Goal: Complete application form

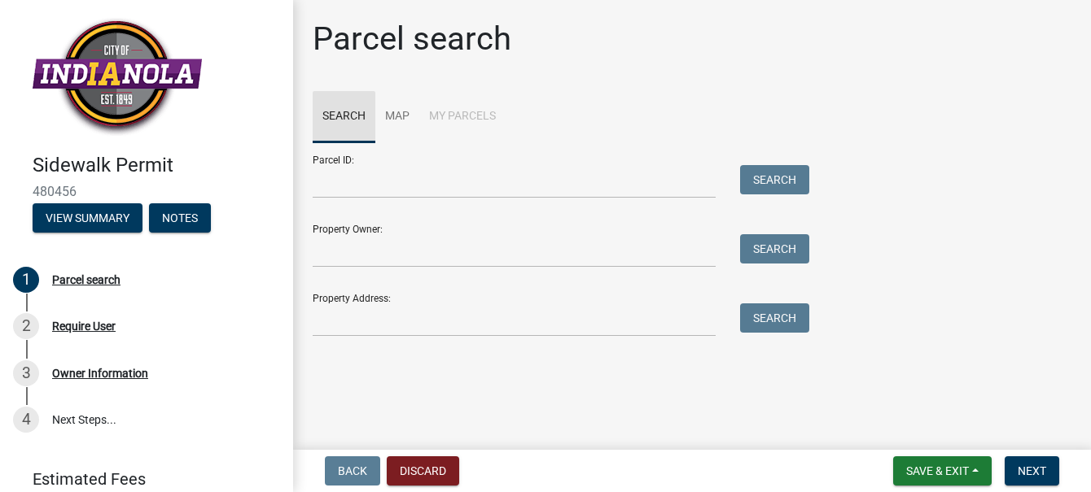
click at [347, 116] on link "Search" at bounding box center [344, 117] width 63 height 52
click at [1044, 183] on div "Parcel ID: Search Property Owner: Search Property Address: Search" at bounding box center [692, 239] width 759 height 195
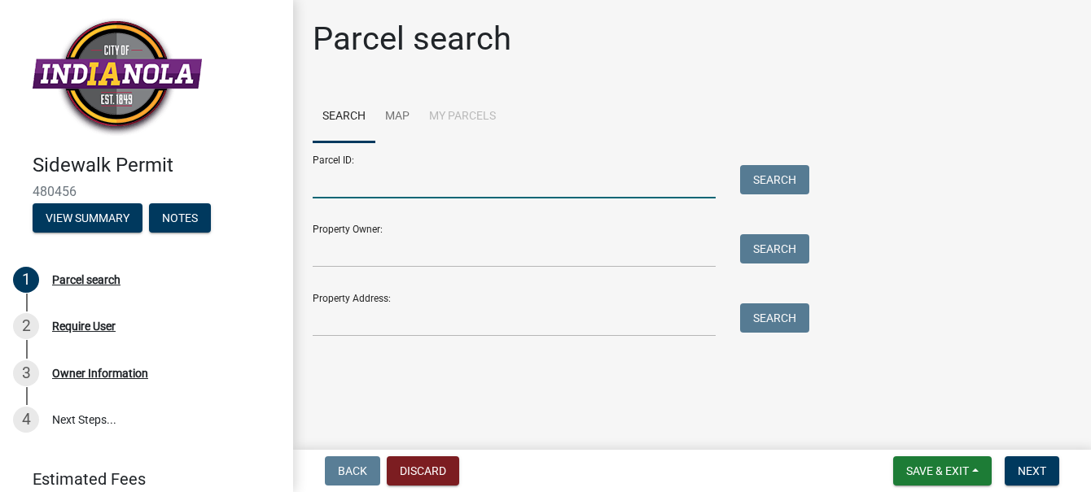
click at [353, 178] on input "Parcel ID:" at bounding box center [514, 181] width 403 height 33
click at [767, 178] on button "Search" at bounding box center [774, 179] width 69 height 29
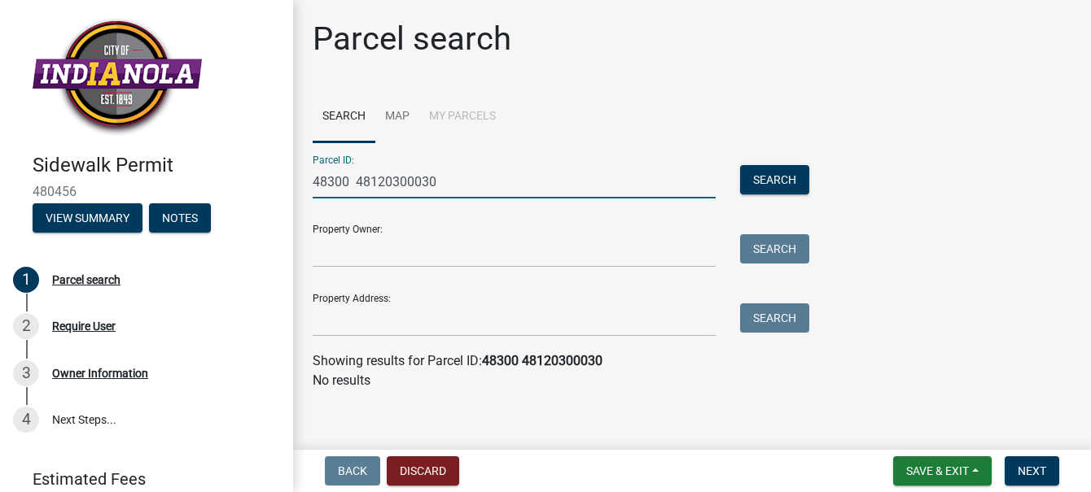
click at [440, 177] on input "48300 48120300030" at bounding box center [514, 181] width 403 height 33
click at [755, 177] on button "Search" at bounding box center [774, 179] width 69 height 29
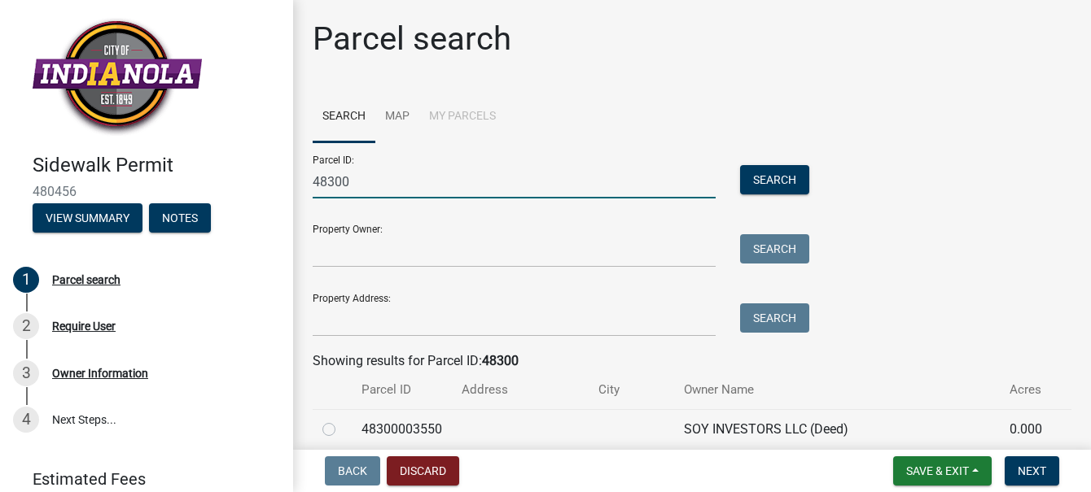
click at [361, 185] on input "48300" at bounding box center [514, 181] width 403 height 33
type input "4"
type input "48120300030"
click at [790, 177] on button "Search" at bounding box center [774, 179] width 69 height 29
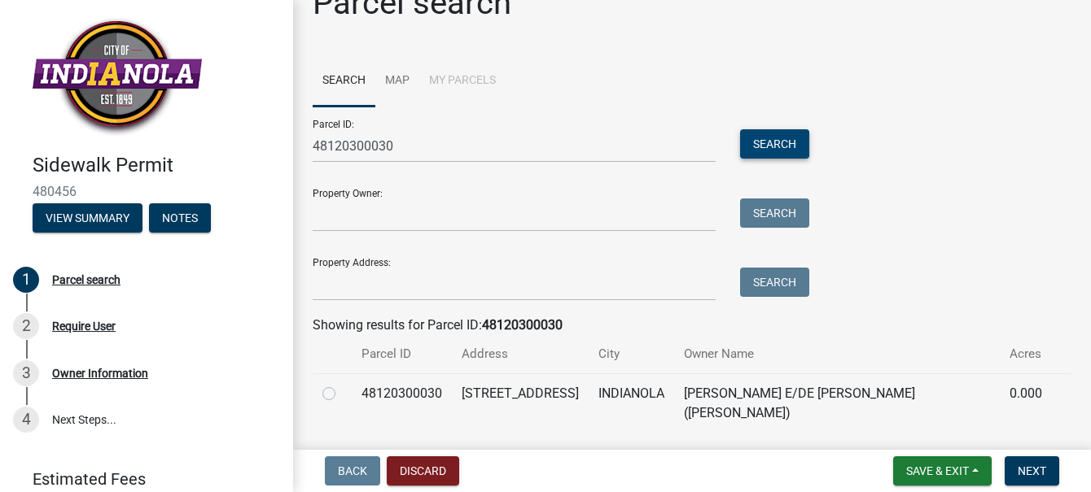
scroll to position [69, 0]
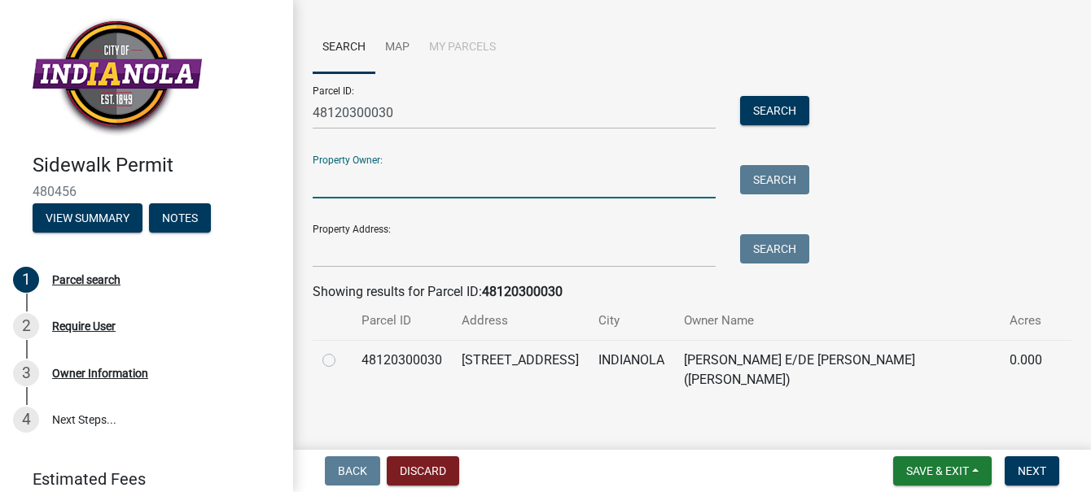
click at [558, 194] on input "Property Owner:" at bounding box center [514, 181] width 403 height 33
click at [342, 351] on label at bounding box center [342, 351] width 0 height 0
click at [342, 361] on input "radio" at bounding box center [347, 356] width 11 height 11
radio input "true"
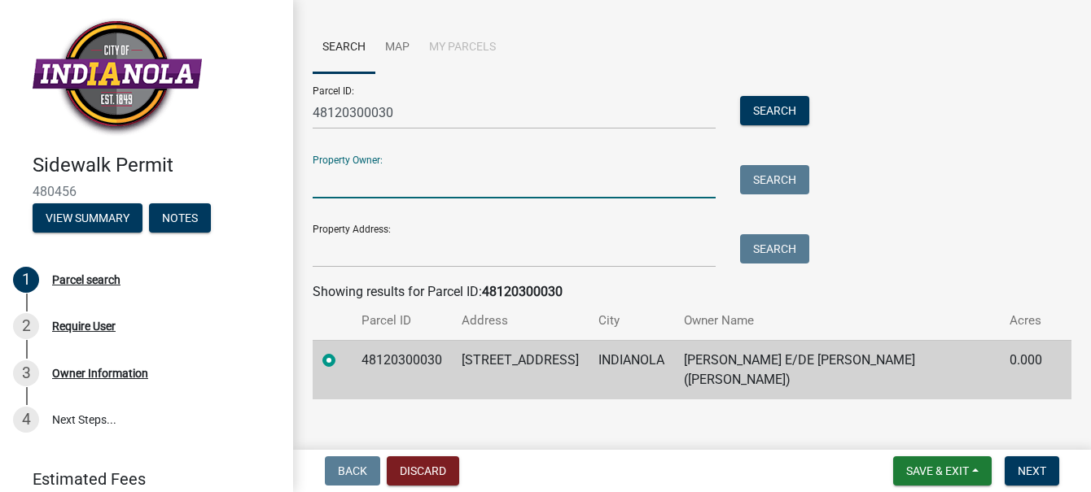
click at [356, 184] on input "Property Owner:" at bounding box center [514, 181] width 403 height 33
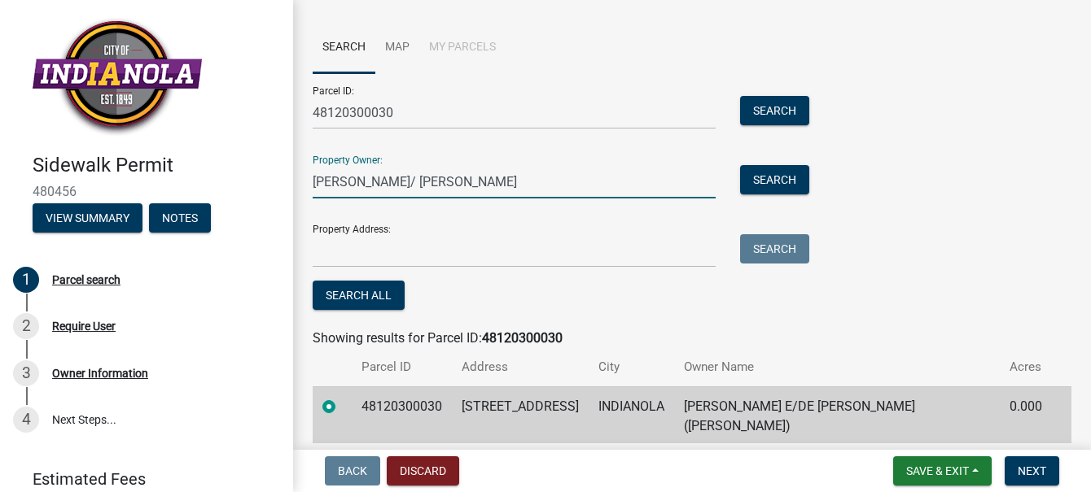
type input "Duane E Robinson/ DeAnn L"
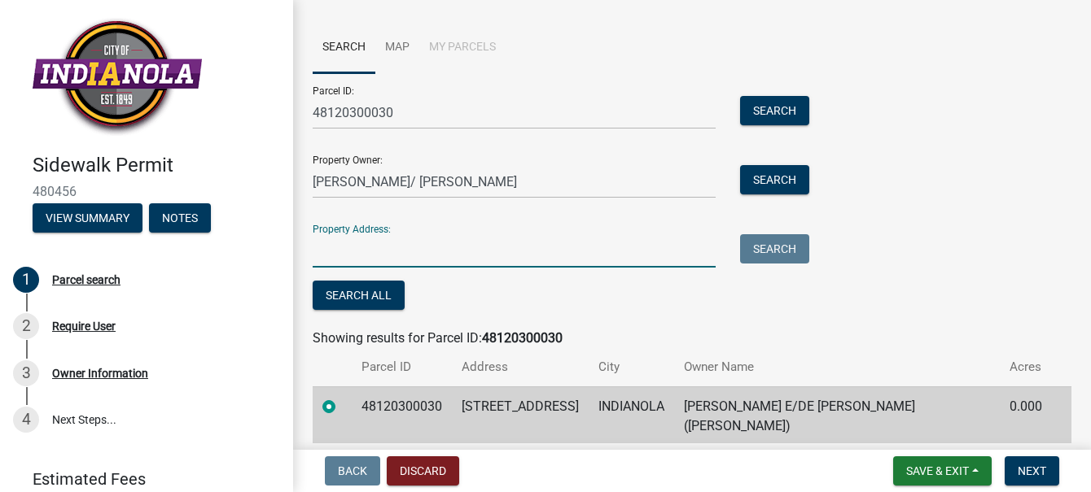
click at [412, 247] on input "Property Address:" at bounding box center [514, 250] width 403 height 33
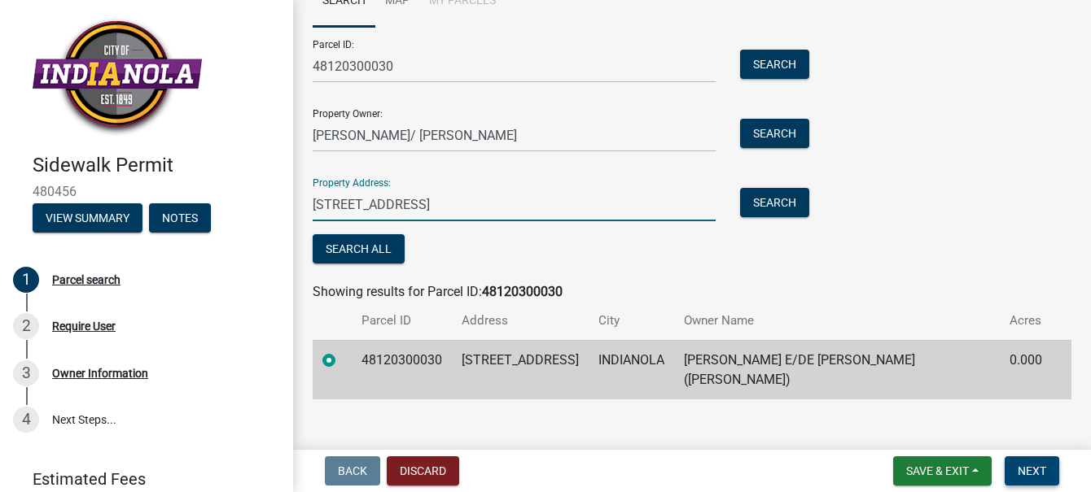
type input "610 west 1st Ave Indianola Ia"
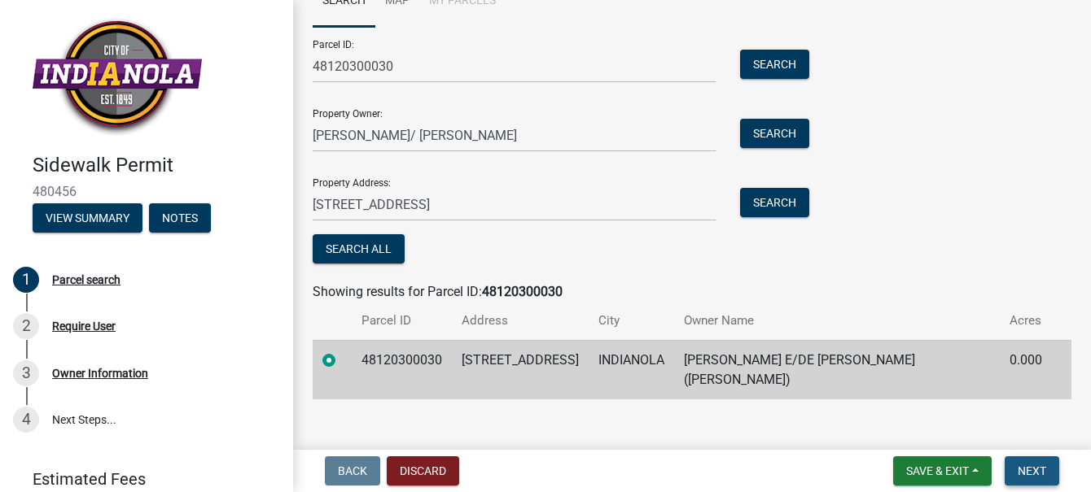
click at [1030, 472] on span "Next" at bounding box center [1032, 471] width 28 height 13
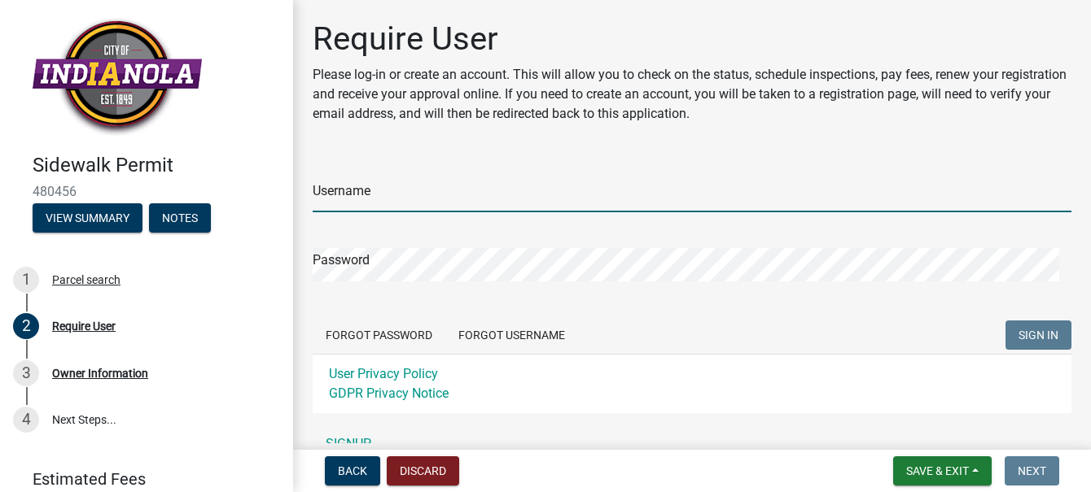
click at [397, 199] on input "Username" at bounding box center [692, 195] width 759 height 33
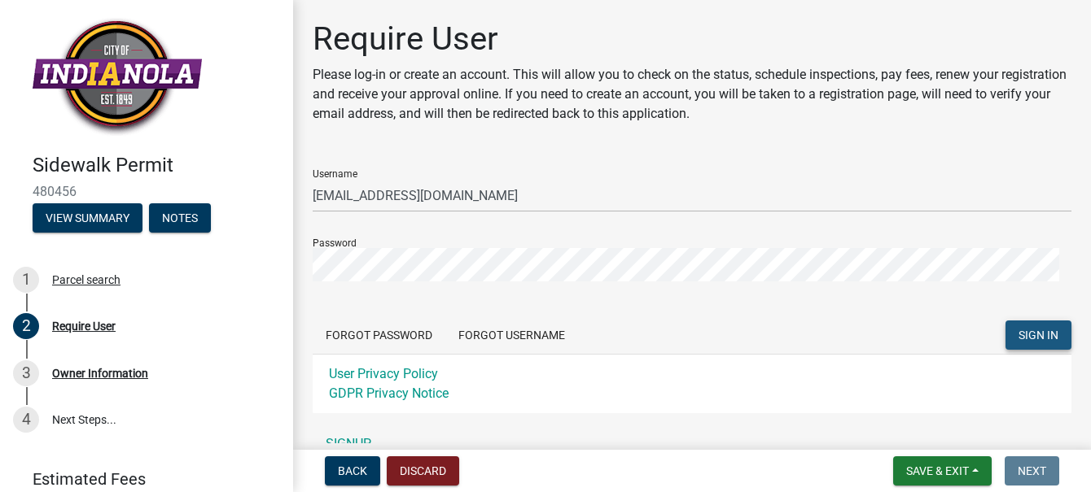
click at [1035, 335] on span "SIGN IN" at bounding box center [1038, 335] width 40 height 13
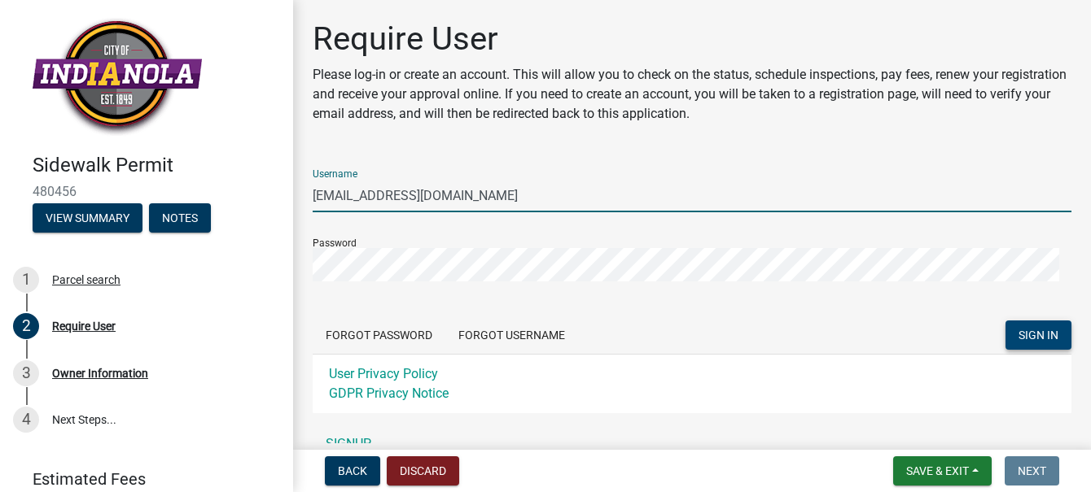
click at [448, 196] on input "dandd6884@msn.com" at bounding box center [692, 195] width 759 height 33
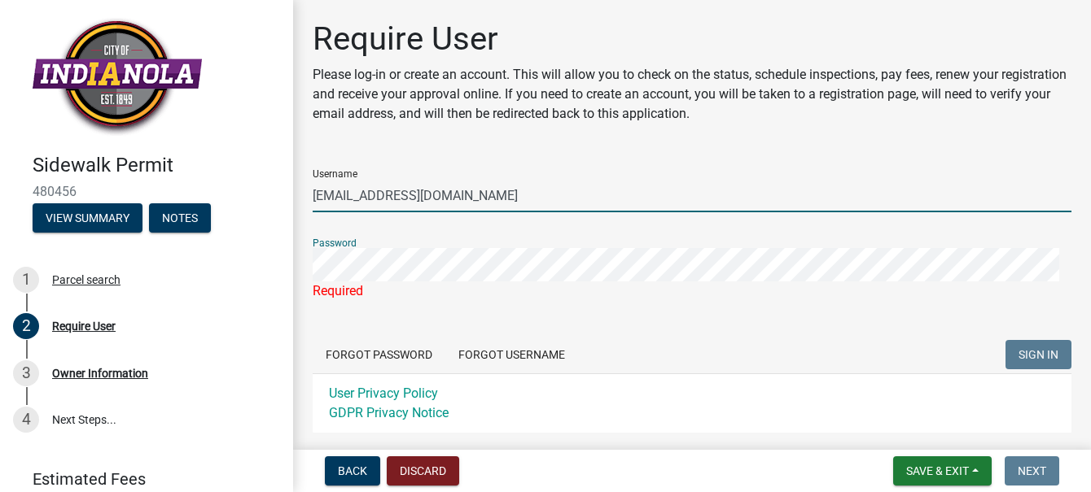
click at [447, 193] on input "dandd6884@msn.com" at bounding box center [692, 195] width 759 height 33
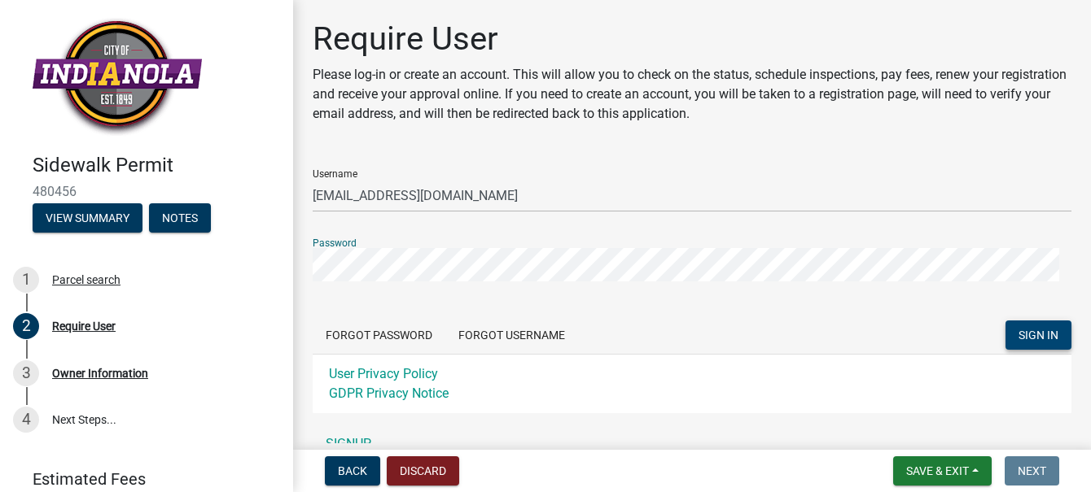
click at [1030, 342] on span "SIGN IN" at bounding box center [1038, 335] width 40 height 13
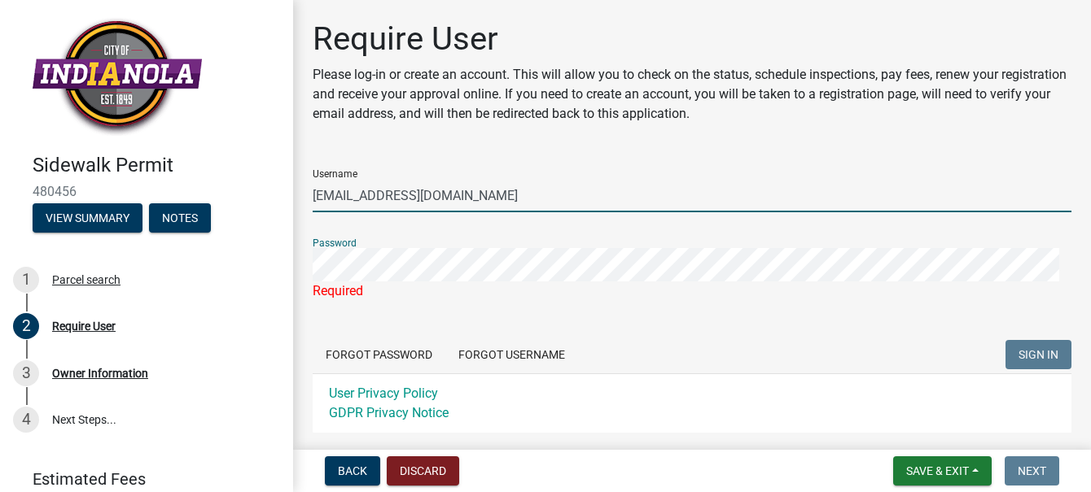
click at [447, 195] on input "dandd6884@msn.com" at bounding box center [692, 195] width 759 height 33
type input "dandd5426"
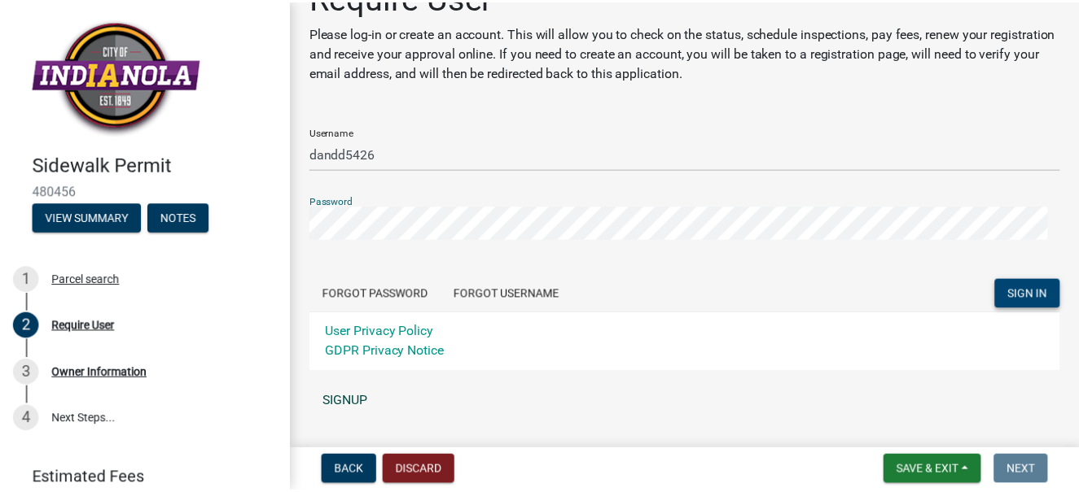
scroll to position [81, 0]
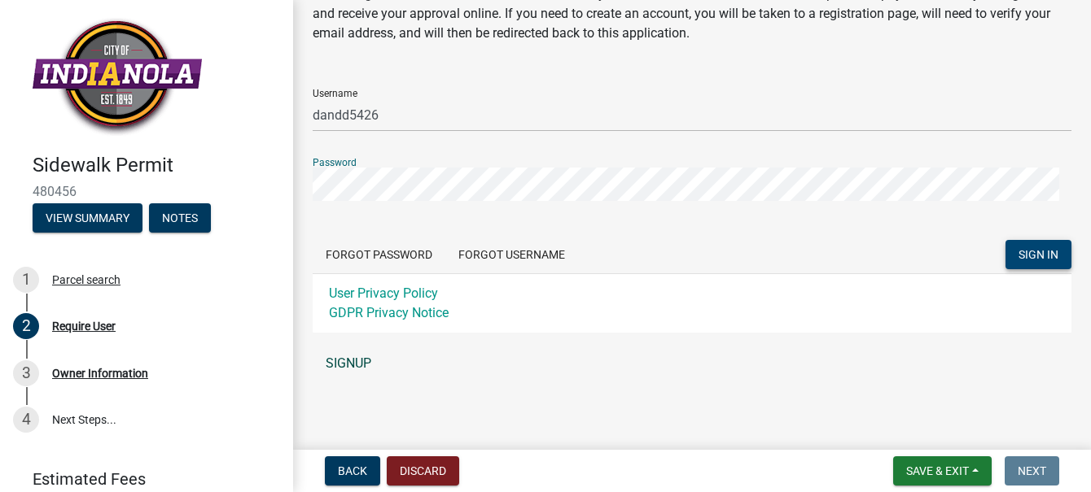
click at [355, 364] on link "SIGNUP" at bounding box center [692, 364] width 759 height 33
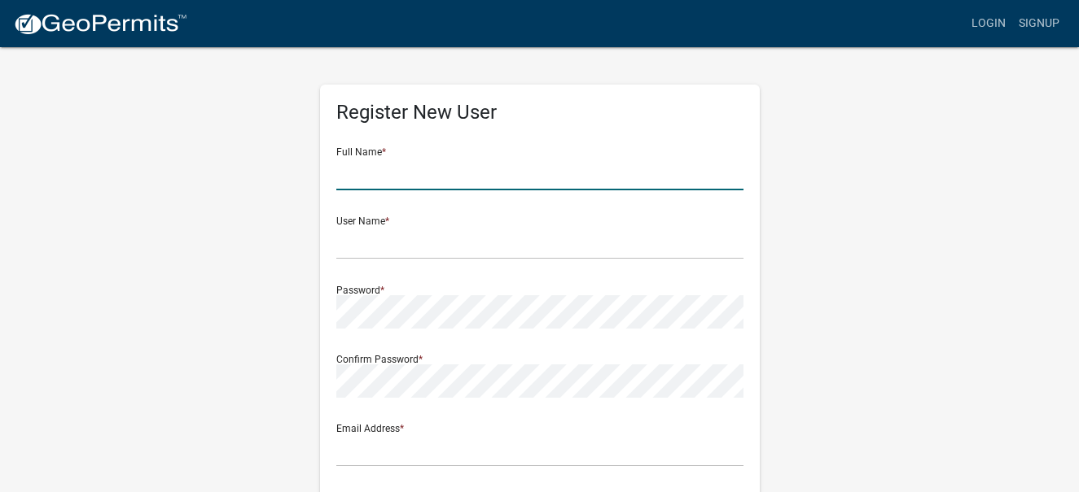
click at [408, 175] on input "text" at bounding box center [539, 173] width 407 height 33
type input "[PERSON_NAME]"
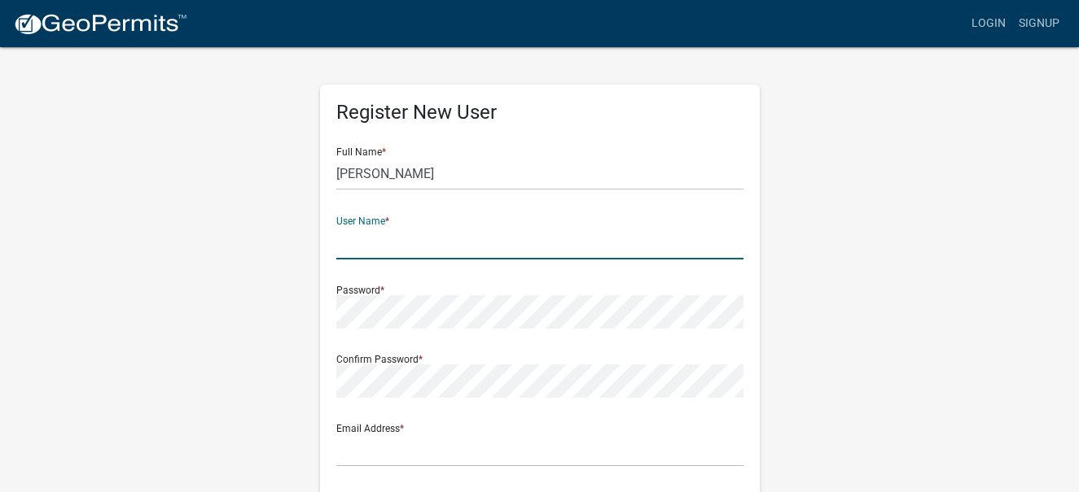
click at [428, 227] on input "text" at bounding box center [539, 242] width 407 height 33
type input "dandd5426"
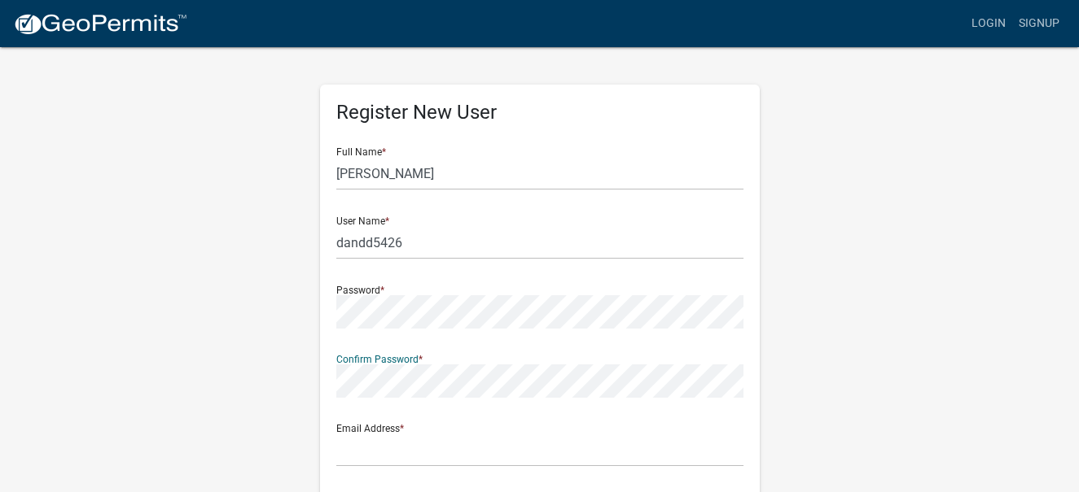
scroll to position [81, 0]
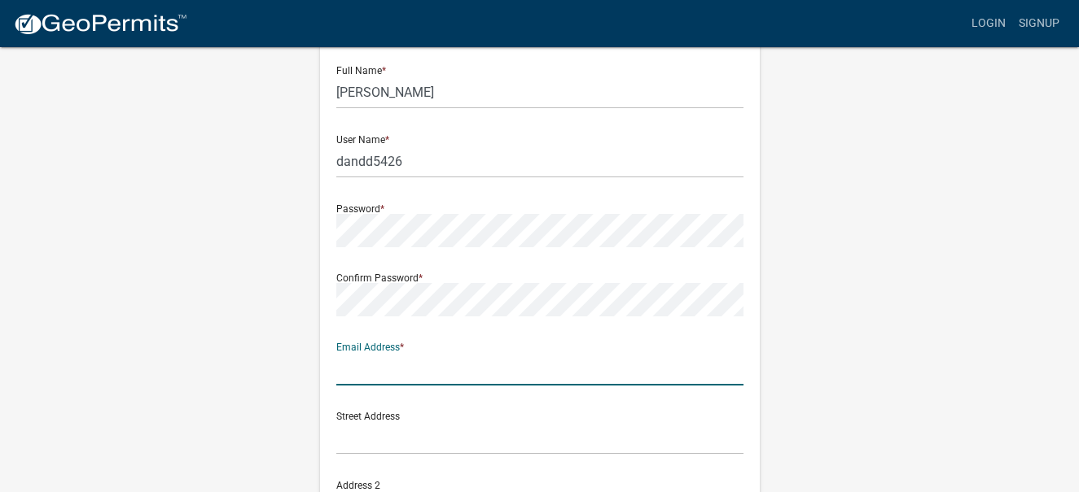
click at [436, 365] on input "text" at bounding box center [539, 368] width 407 height 33
type input "dandd6884@msn.com"
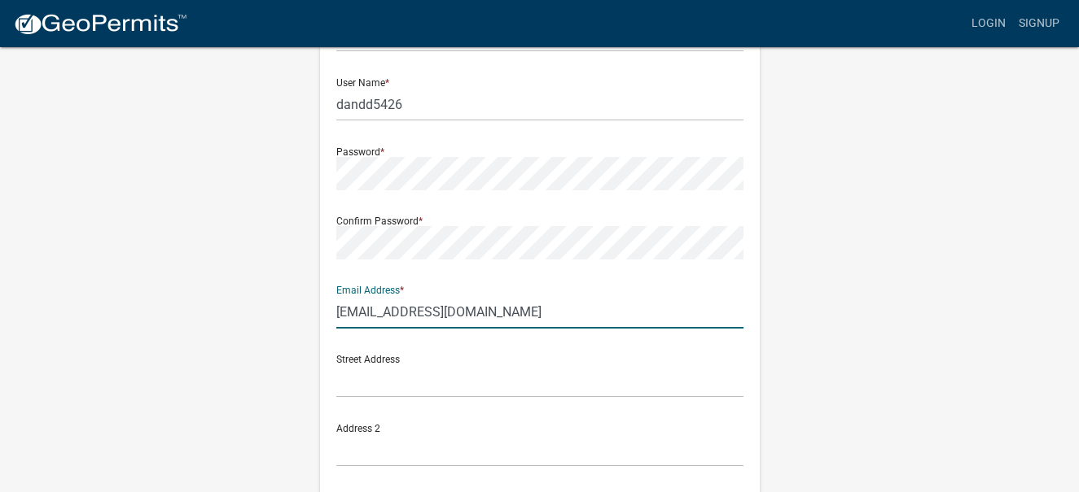
scroll to position [163, 0]
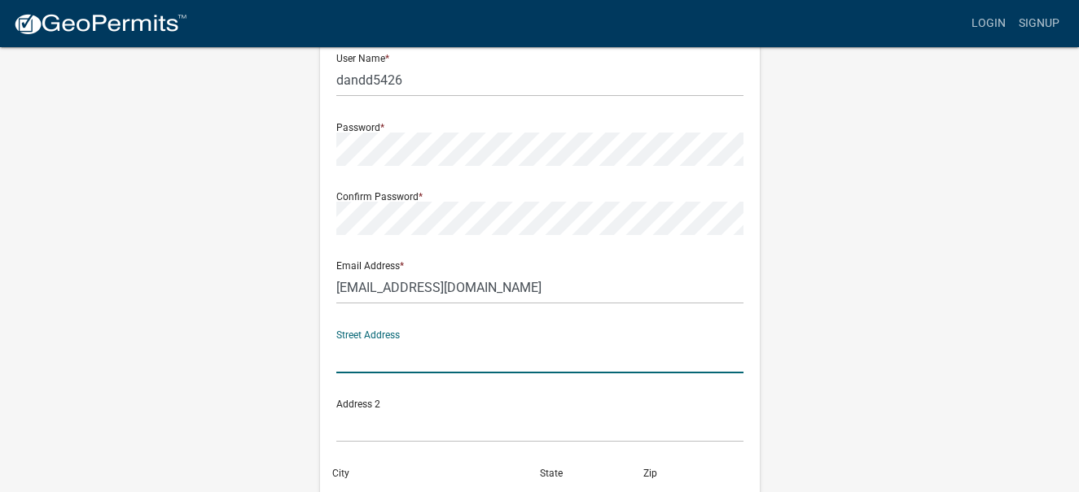
click at [429, 351] on input "text" at bounding box center [539, 356] width 407 height 33
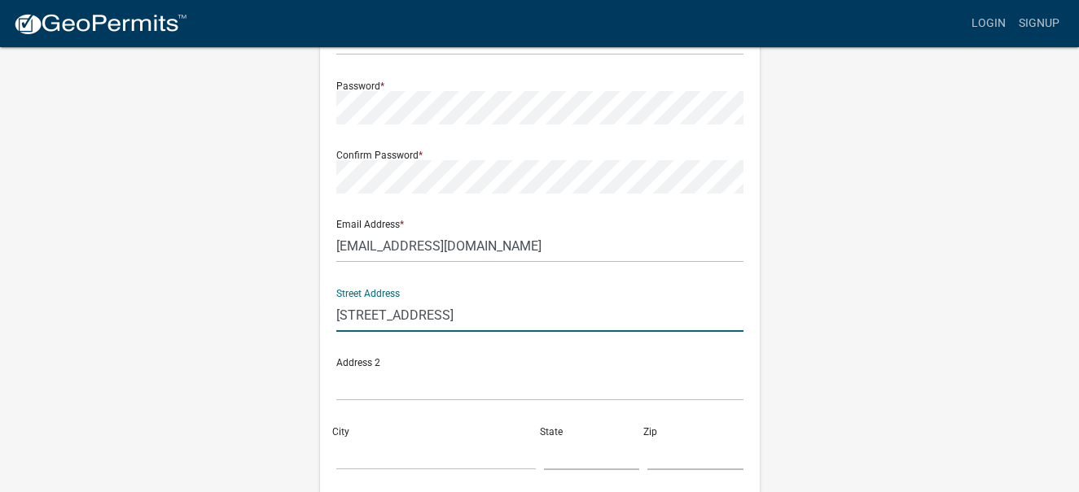
scroll to position [244, 0]
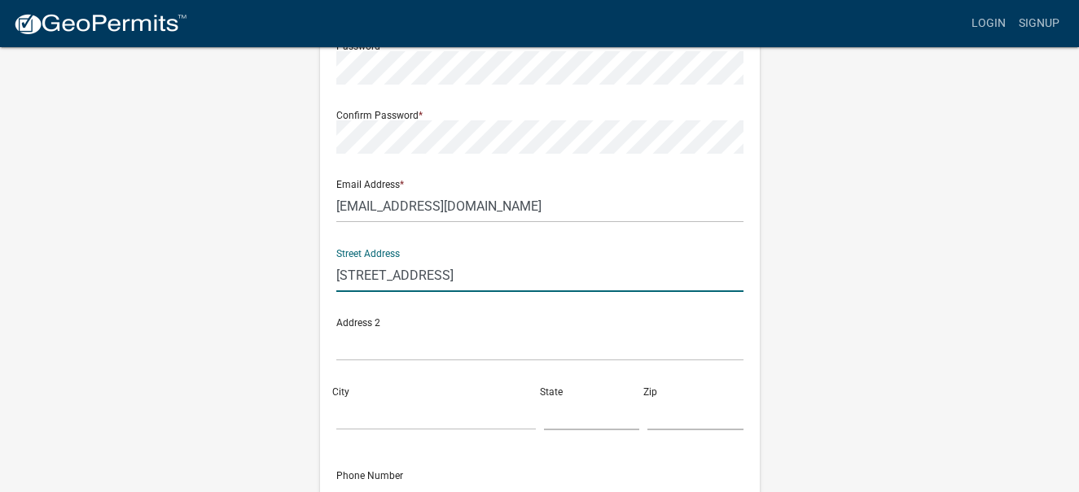
type input "610 west 1st Ave"
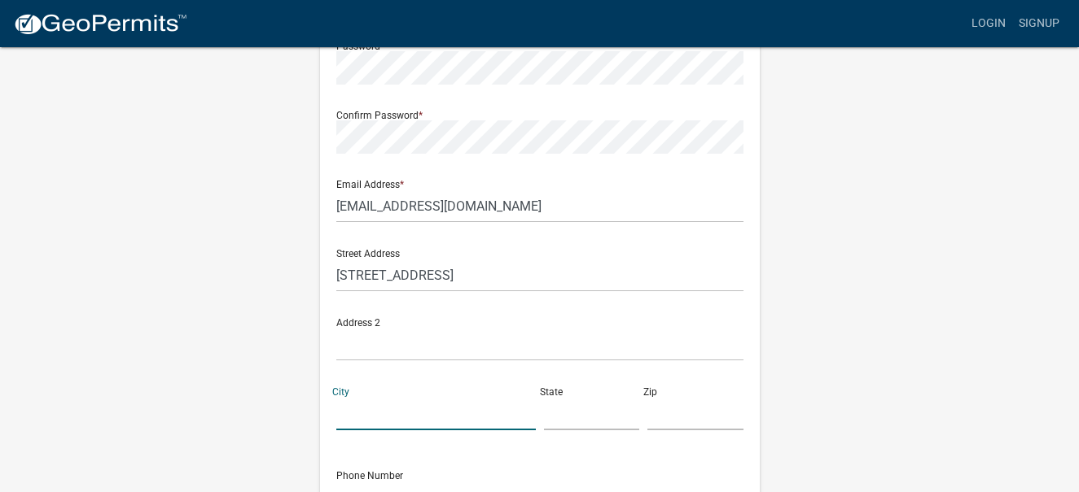
click at [398, 403] on input "City" at bounding box center [435, 413] width 199 height 33
type input "Indianola"
click at [573, 417] on input "text" at bounding box center [592, 413] width 96 height 33
type input "Ia"
drag, startPoint x: 691, startPoint y: 414, endPoint x: 682, endPoint y: 408, distance: 11.1
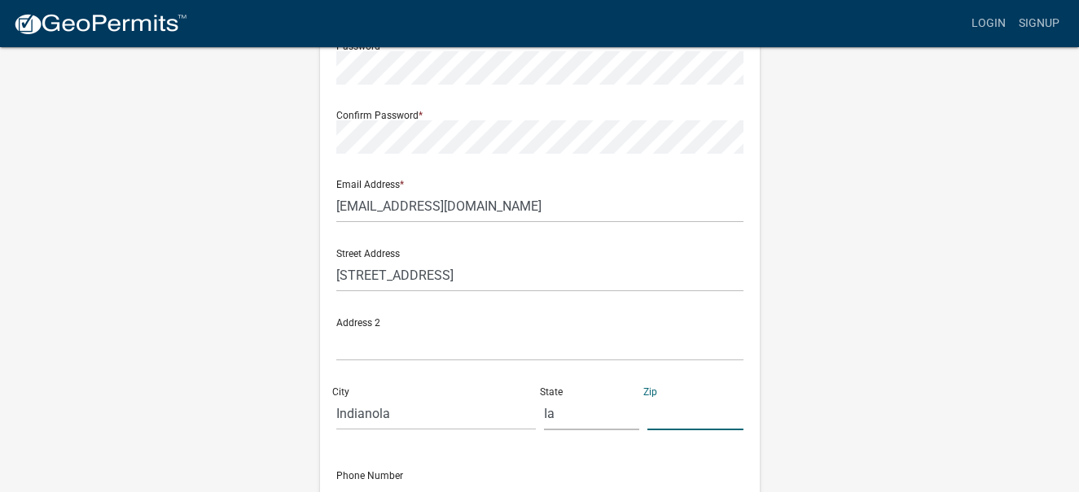
click at [691, 414] on input "text" at bounding box center [695, 413] width 96 height 33
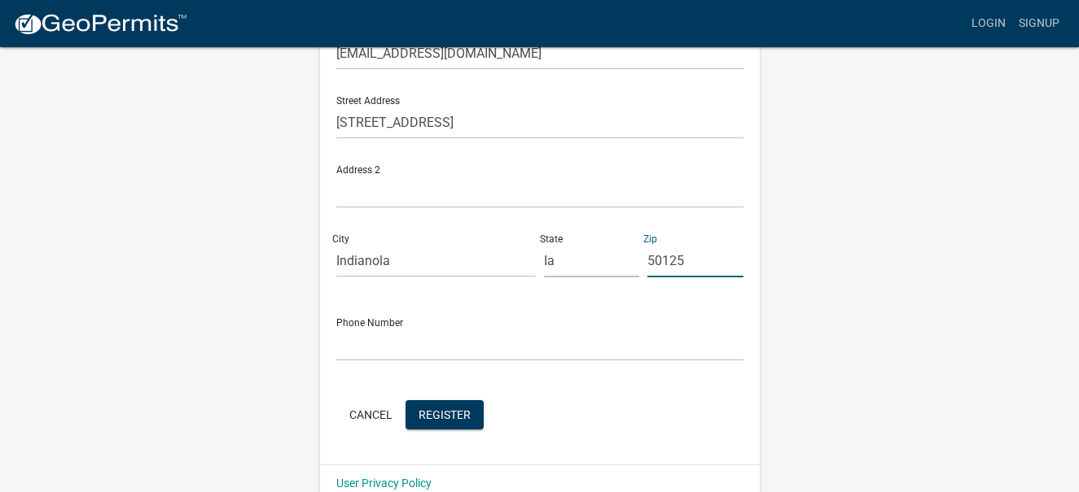
scroll to position [407, 0]
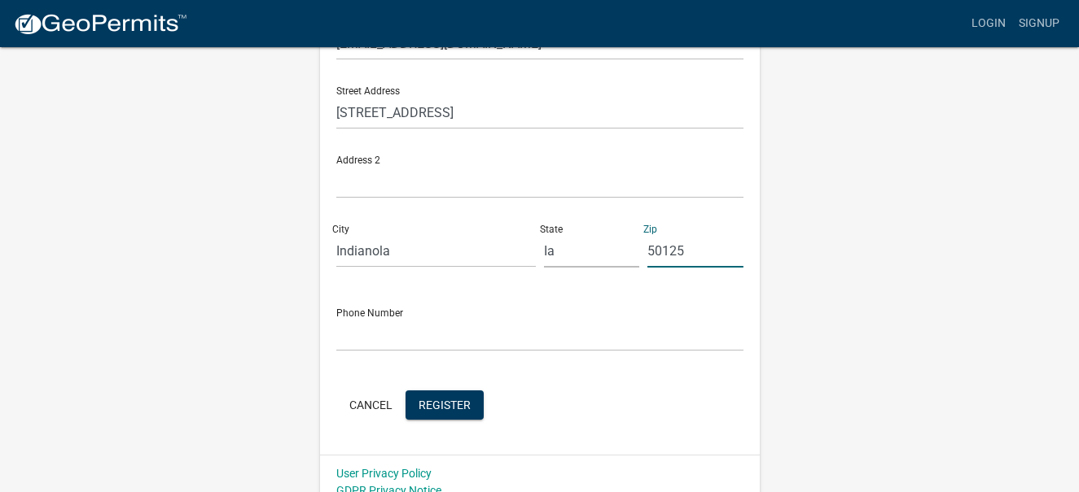
type input "50125"
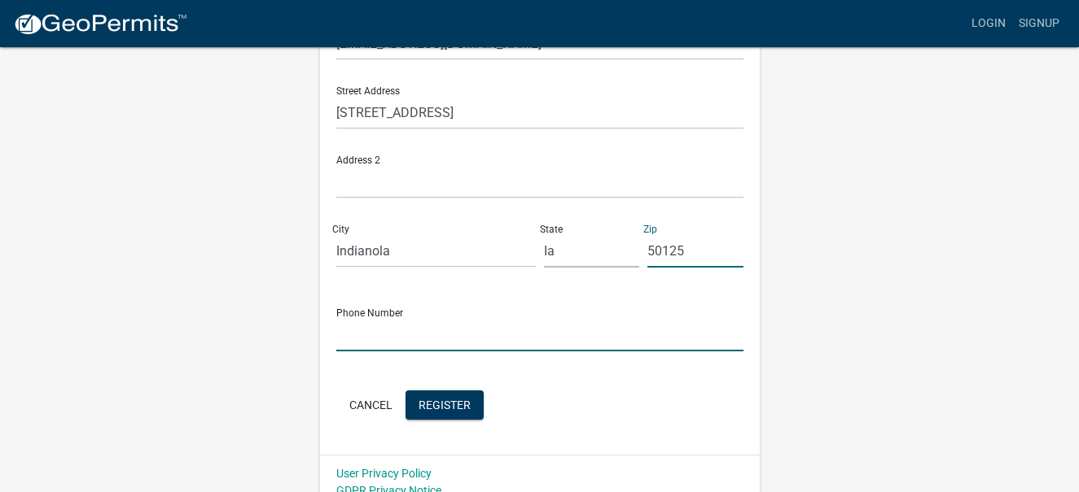
click at [427, 321] on input "text" at bounding box center [539, 334] width 407 height 33
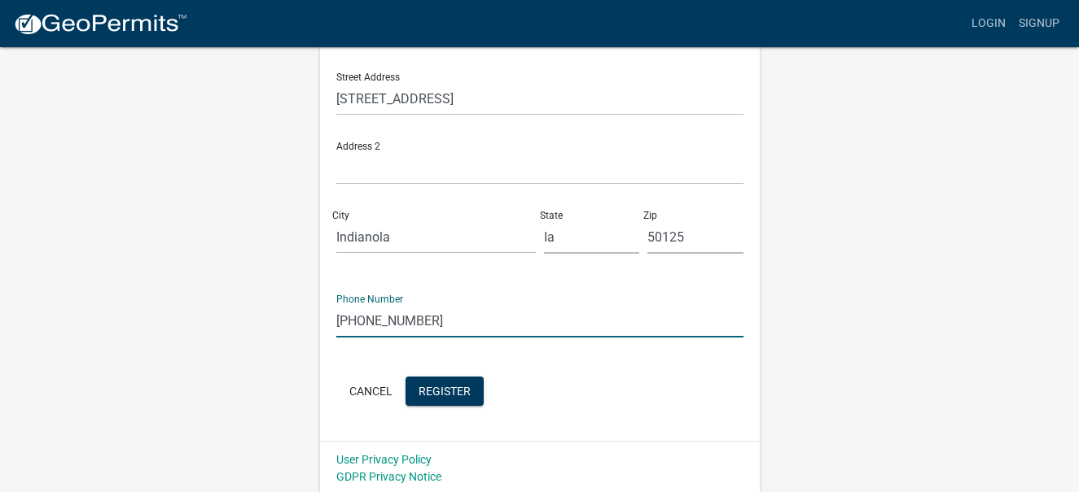
scroll to position [424, 0]
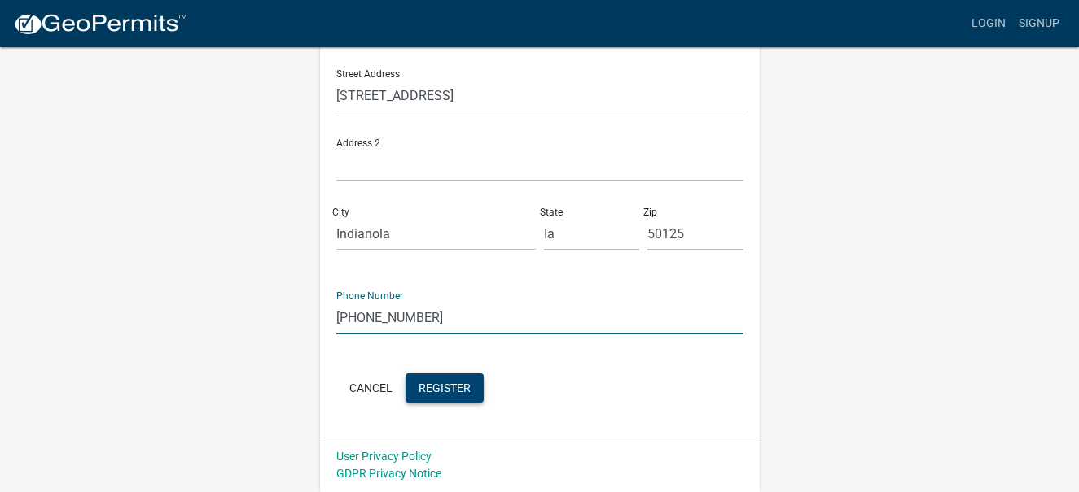
type input "515-447-1218"
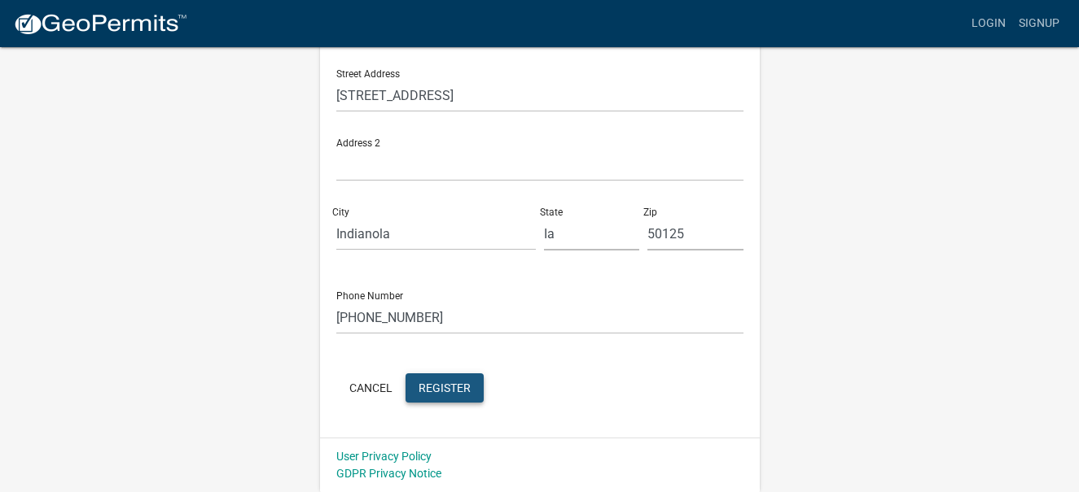
click at [460, 380] on button "Register" at bounding box center [444, 388] width 78 height 29
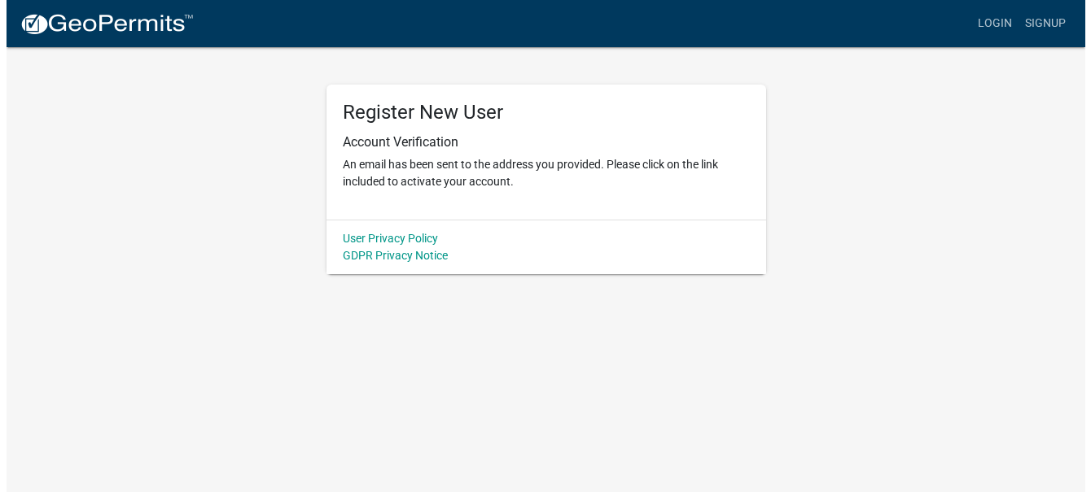
scroll to position [0, 0]
click at [1010, 24] on link "Login" at bounding box center [1000, 23] width 47 height 31
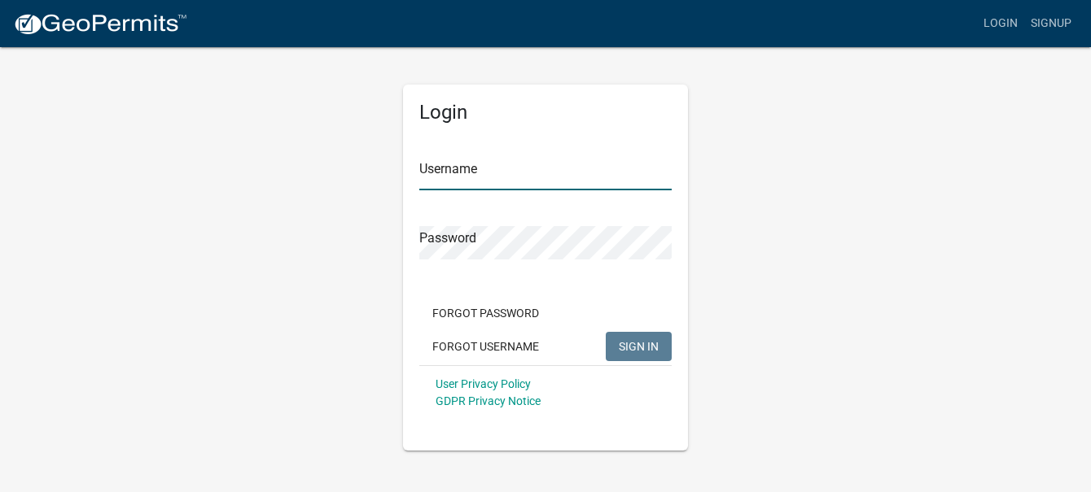
click at [504, 169] on input "Username" at bounding box center [545, 173] width 252 height 33
type input "dandd5426"
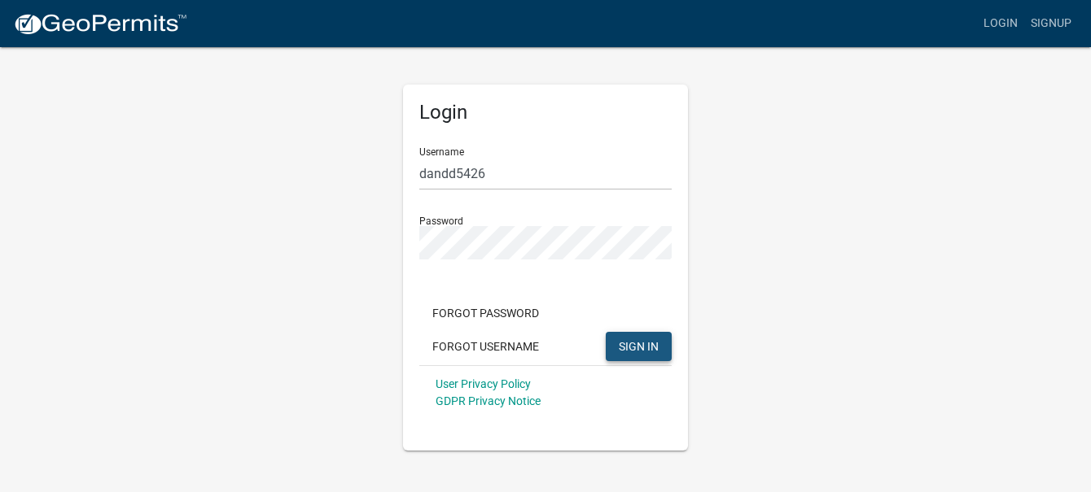
click at [630, 346] on span "SIGN IN" at bounding box center [639, 345] width 40 height 13
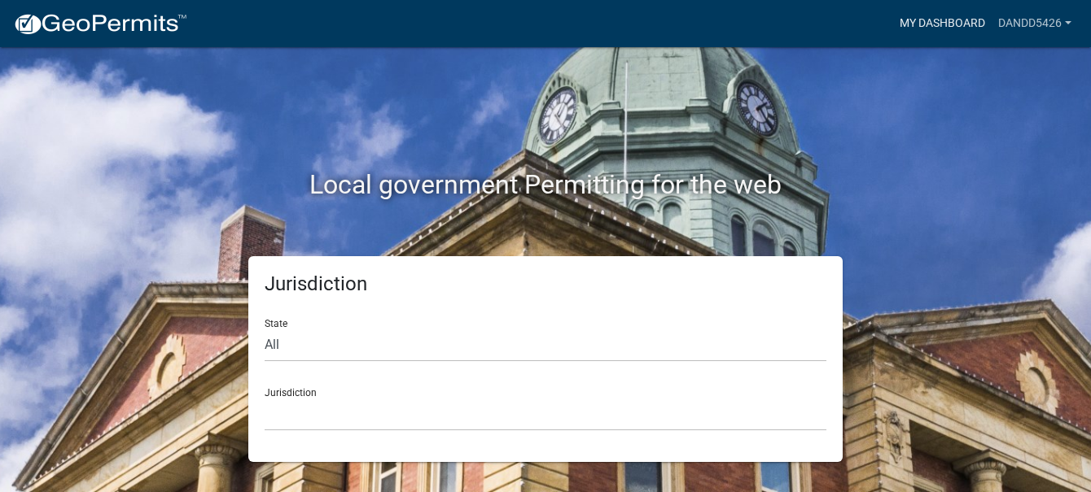
click at [967, 22] on link "My Dashboard" at bounding box center [942, 23] width 98 height 31
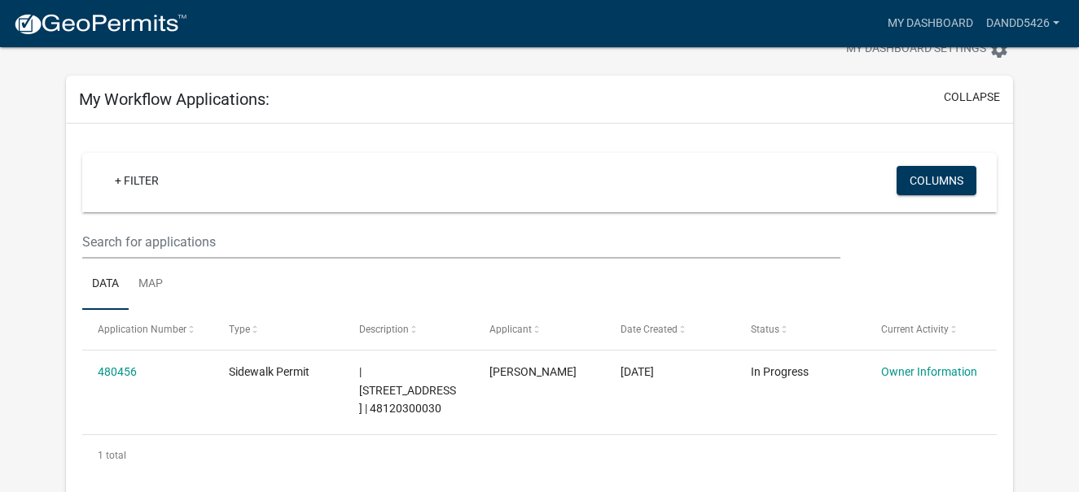
scroll to position [81, 0]
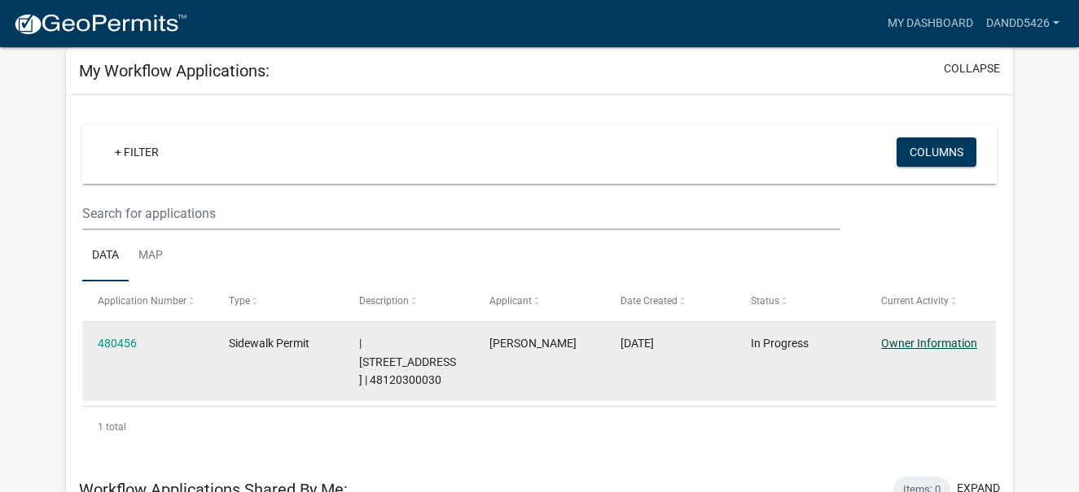
click at [913, 345] on link "Owner Information" at bounding box center [929, 343] width 96 height 13
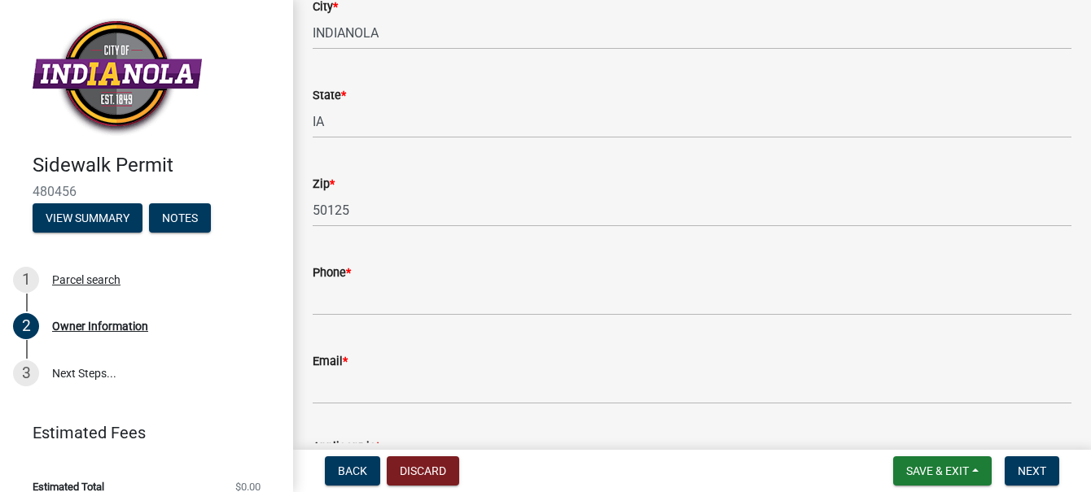
scroll to position [343, 0]
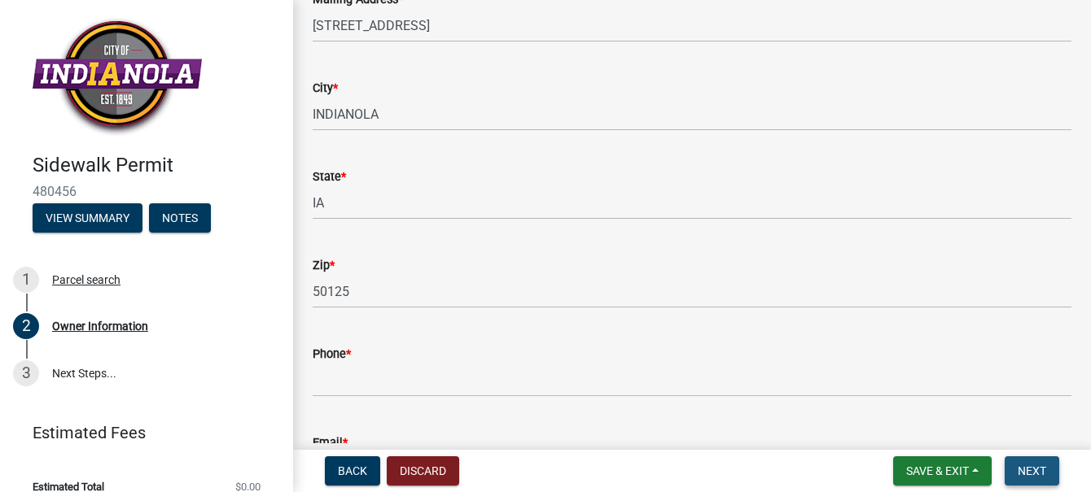
click at [1036, 466] on span "Next" at bounding box center [1032, 471] width 28 height 13
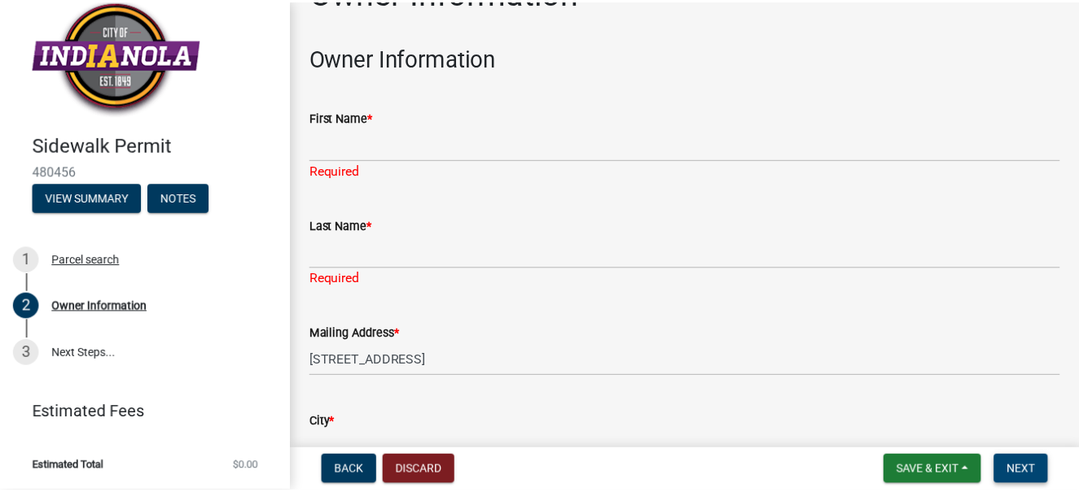
scroll to position [0, 0]
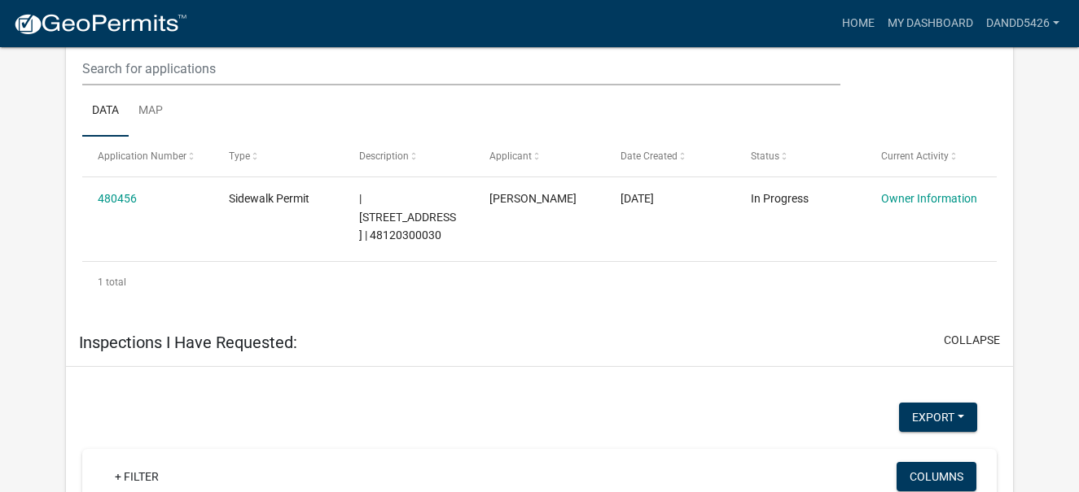
scroll to position [786, 0]
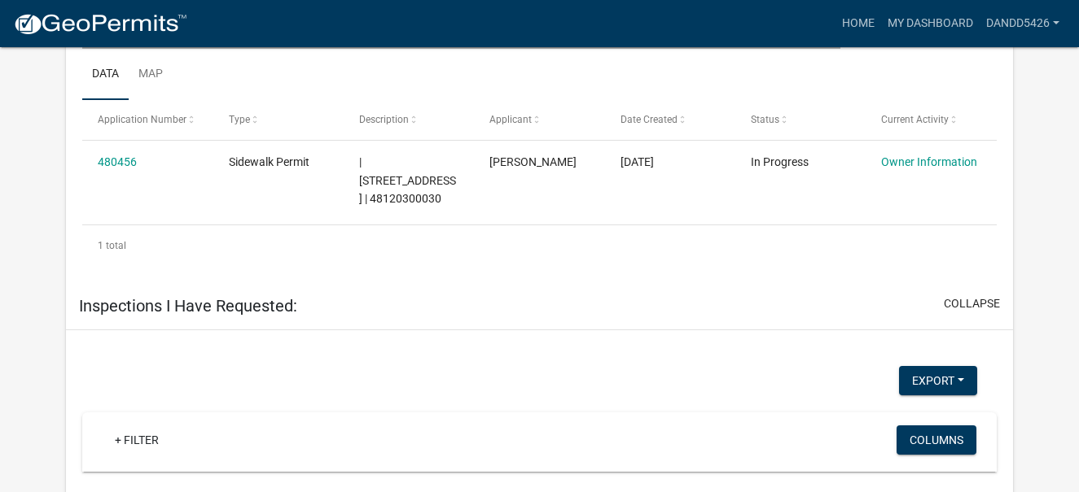
click at [324, 282] on div "Inspections I Have Requested: collapse" at bounding box center [539, 306] width 947 height 48
click at [177, 225] on div "1 total" at bounding box center [539, 245] width 914 height 41
click at [344, 282] on div "Inspections I Have Requested: collapse" at bounding box center [539, 306] width 947 height 48
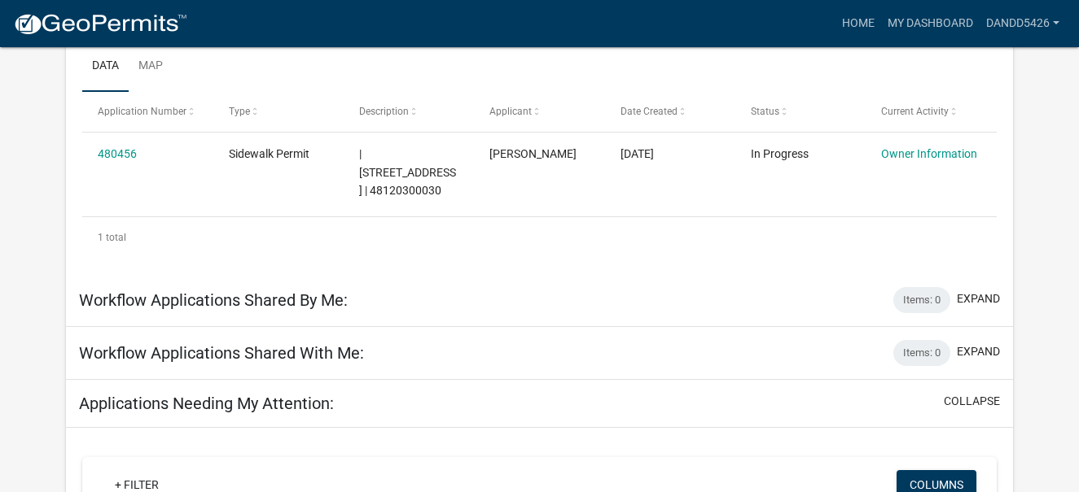
scroll to position [297, 0]
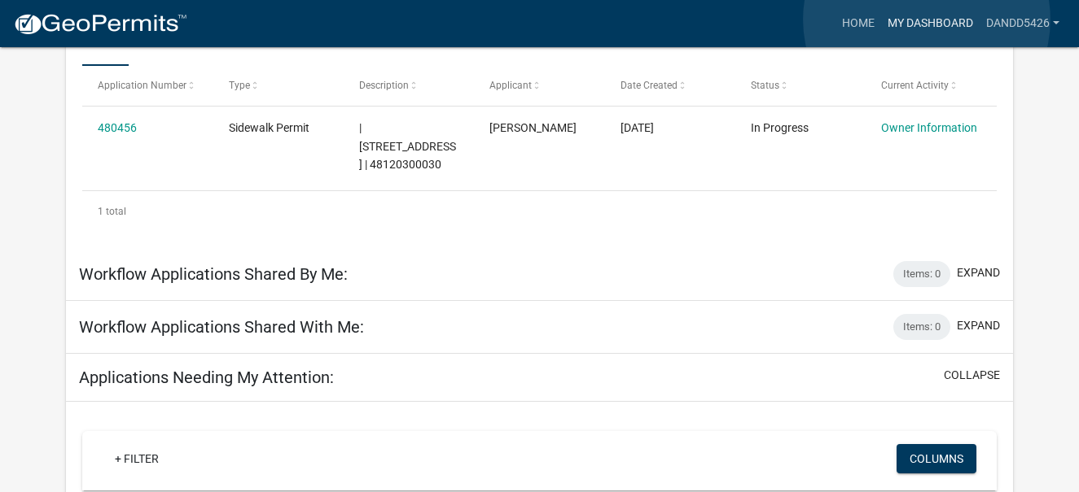
click at [927, 22] on link "My Dashboard" at bounding box center [930, 23] width 98 height 31
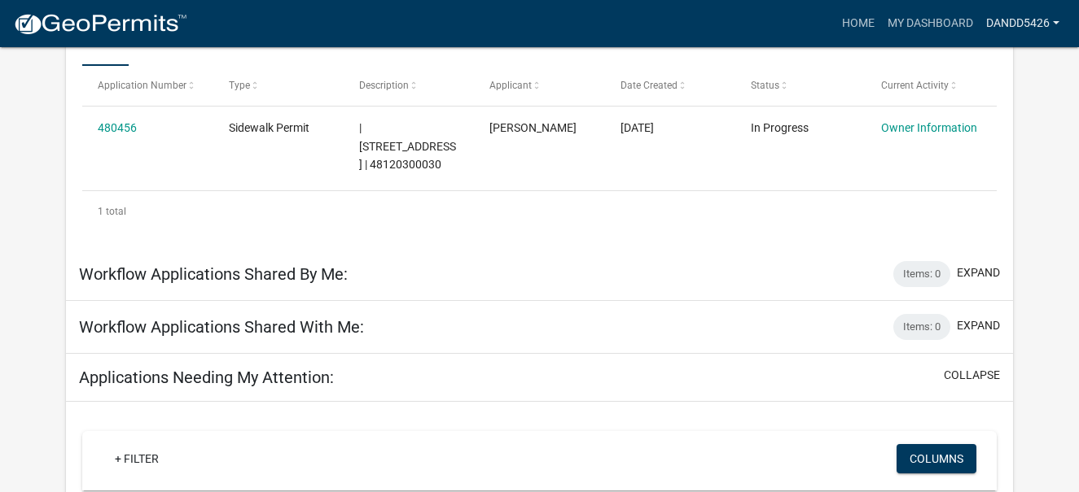
click at [1009, 17] on link "dandd5426" at bounding box center [1022, 23] width 86 height 31
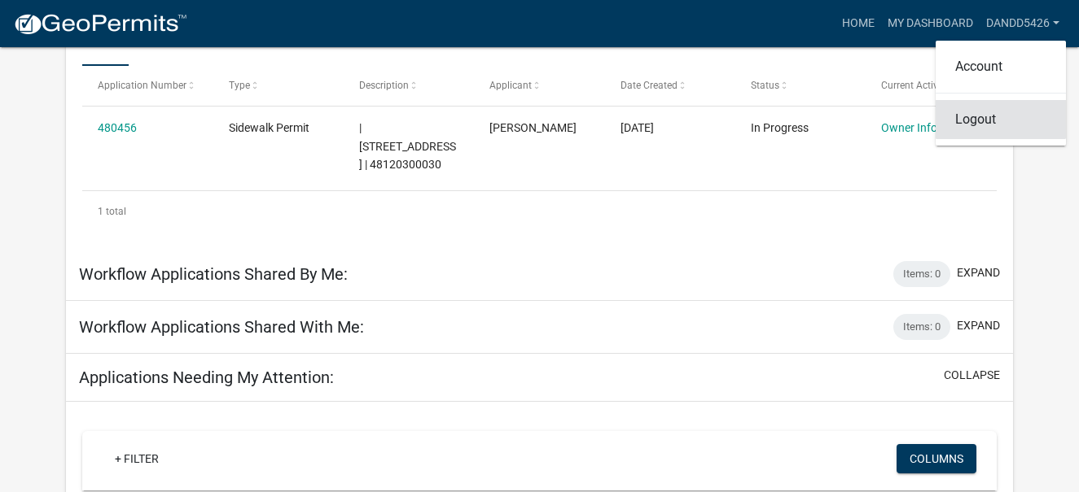
click at [981, 126] on link "Logout" at bounding box center [1000, 119] width 130 height 39
